Goal: Task Accomplishment & Management: Use online tool/utility

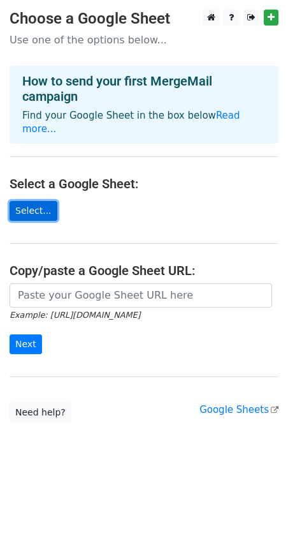
click at [35, 203] on link "Select..." at bounding box center [34, 211] width 48 height 20
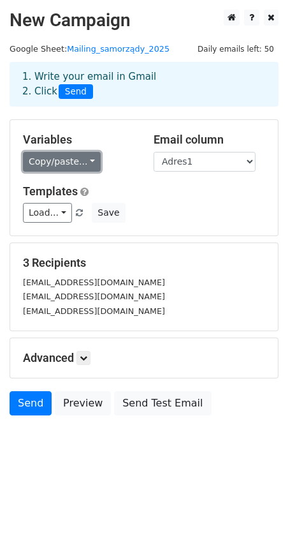
click at [84, 163] on link "Copy/paste..." at bounding box center [62, 162] width 78 height 20
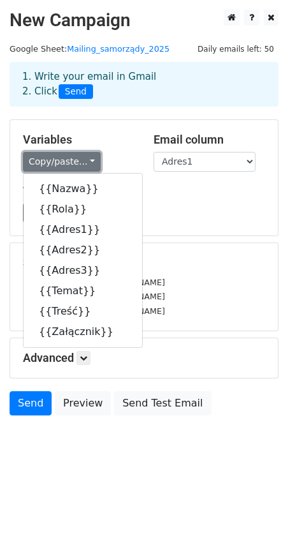
click at [84, 163] on link "Copy/paste..." at bounding box center [62, 162] width 78 height 20
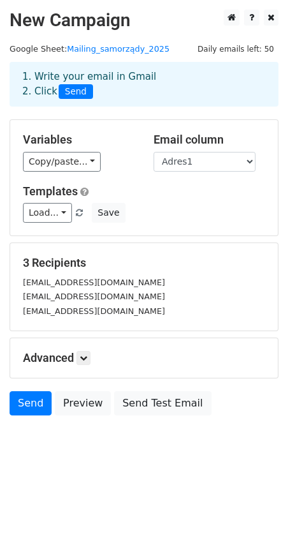
click at [109, 131] on div "Variables Copy/paste... {{Nazwa}} {{Rola}} {{Adres1}} {{Adres2}} {{Adres3}} {{T…" at bounding box center [144, 178] width 268 height 116
click at [59, 216] on link "Load..." at bounding box center [47, 213] width 49 height 20
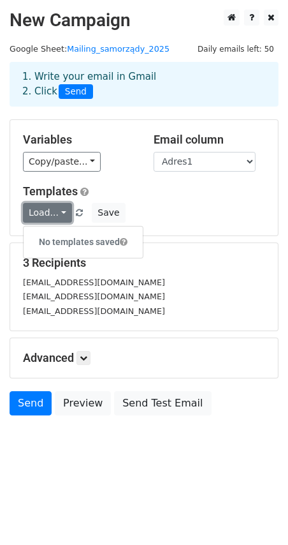
click at [59, 216] on link "Load..." at bounding box center [47, 213] width 49 height 20
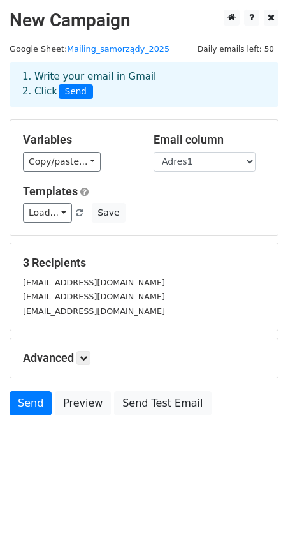
click at [89, 314] on small "[EMAIL_ADDRESS][DOMAIN_NAME]" at bounding box center [94, 311] width 142 height 10
click at [83, 361] on icon at bounding box center [84, 358] width 8 height 8
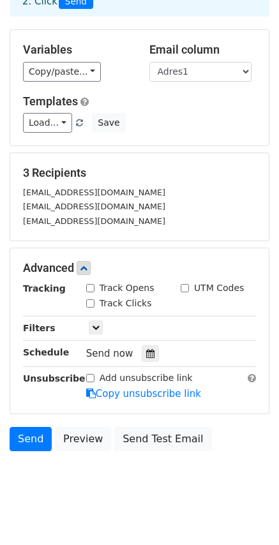
scroll to position [104, 0]
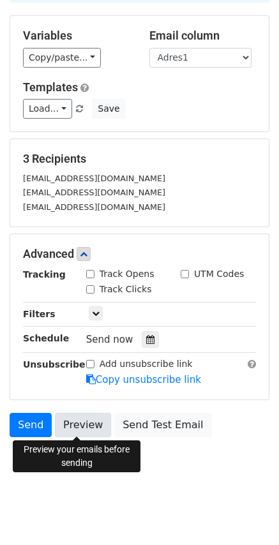
click at [79, 426] on link "Preview" at bounding box center [83, 425] width 56 height 24
